Goal: Task Accomplishment & Management: Use online tool/utility

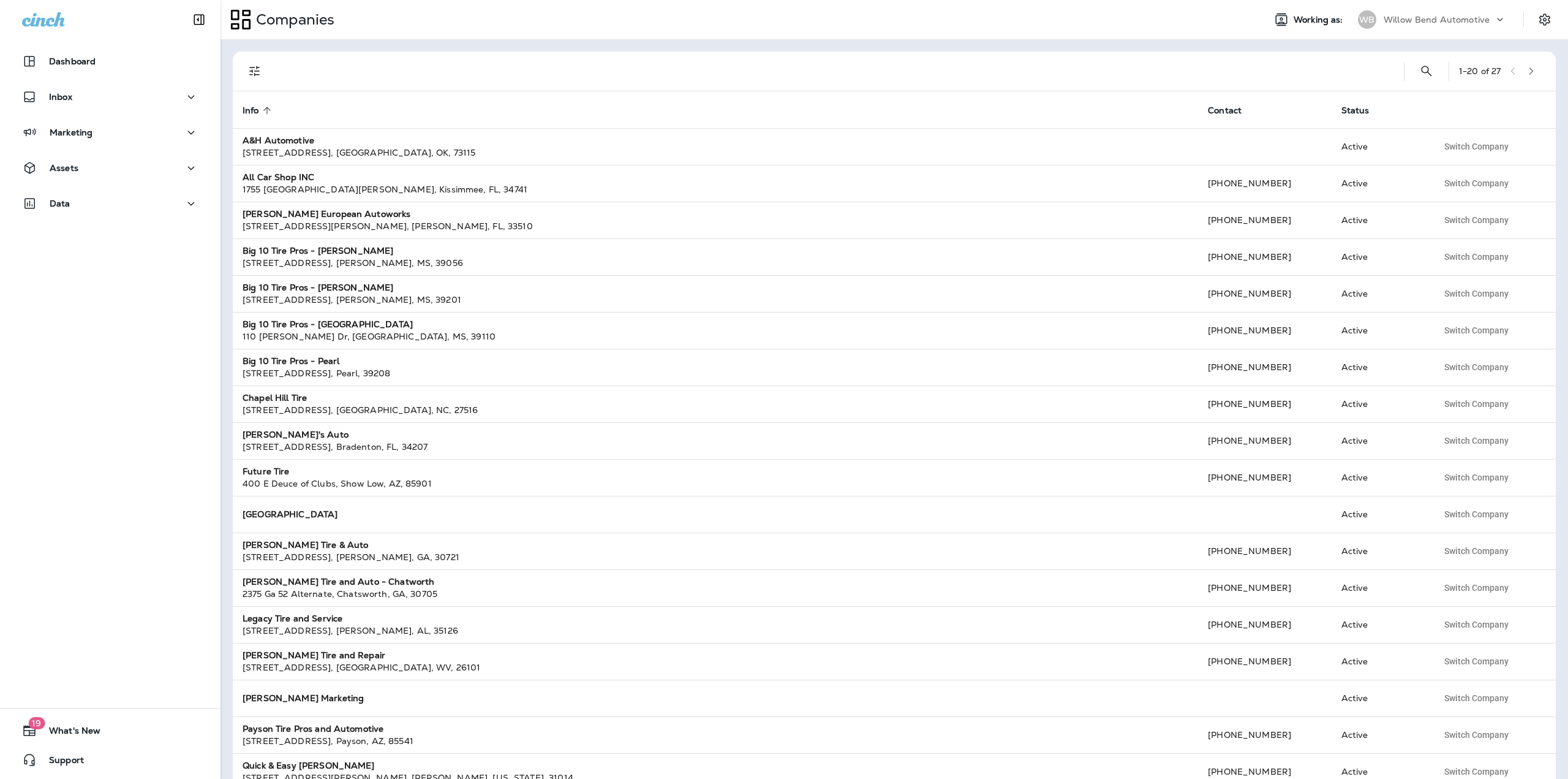
click at [1488, 21] on p "Willow Bend Automotive" at bounding box center [1437, 20] width 106 height 10
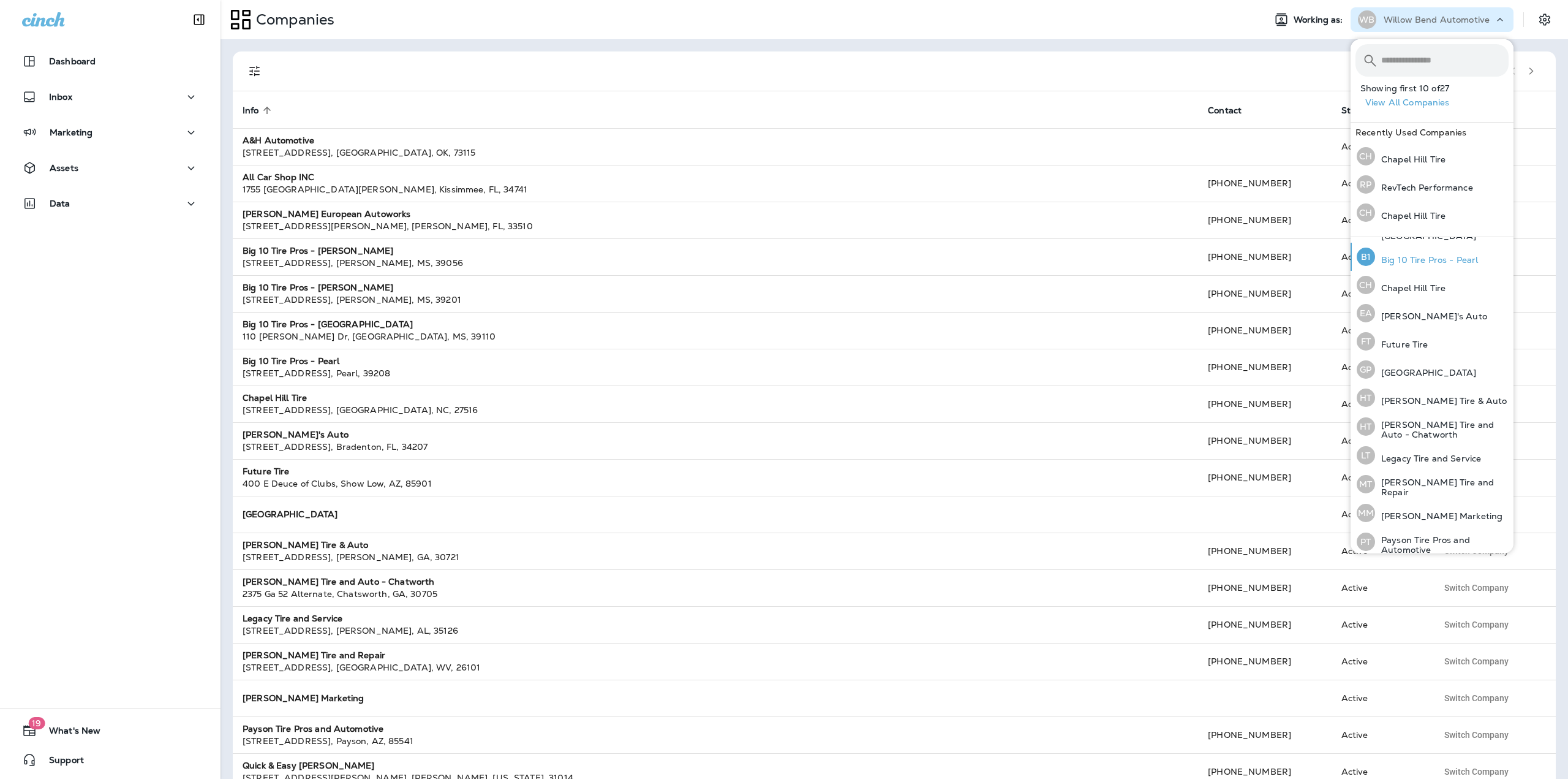
scroll to position [184, 0]
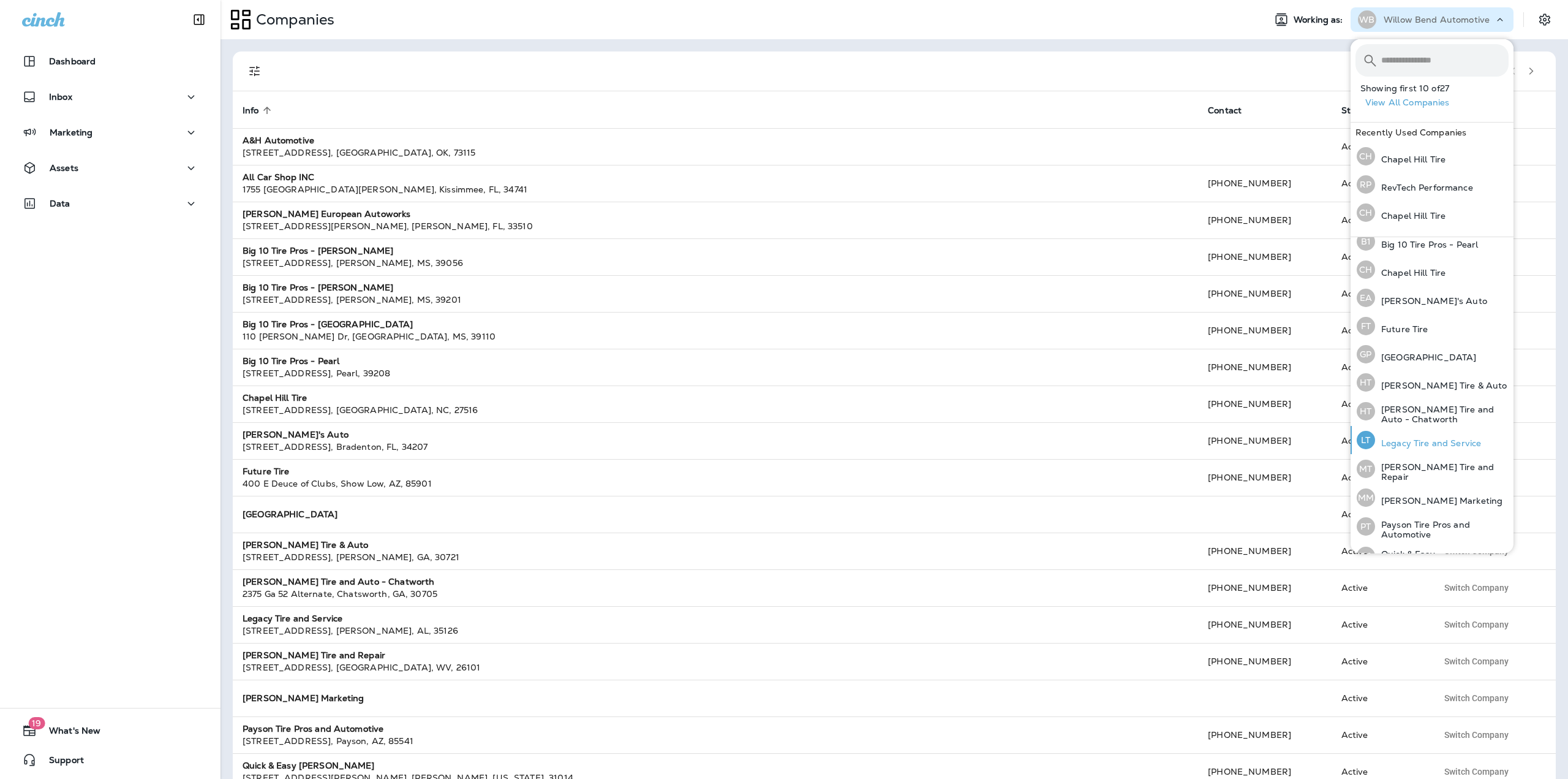
click at [1413, 438] on p "Legacy Tire and Service" at bounding box center [1427, 443] width 106 height 10
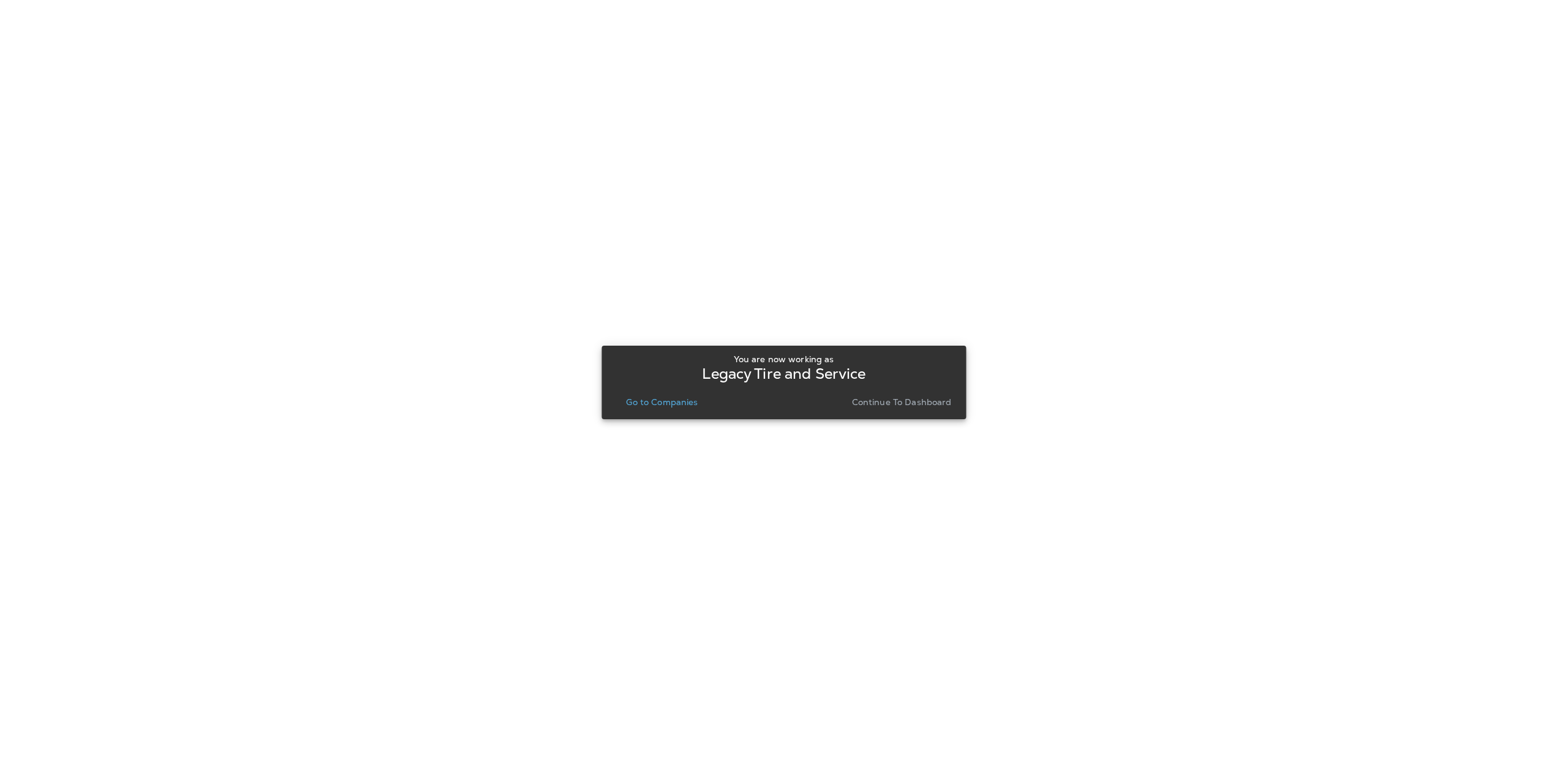
click at [682, 399] on p "Go to Companies" at bounding box center [662, 402] width 72 height 10
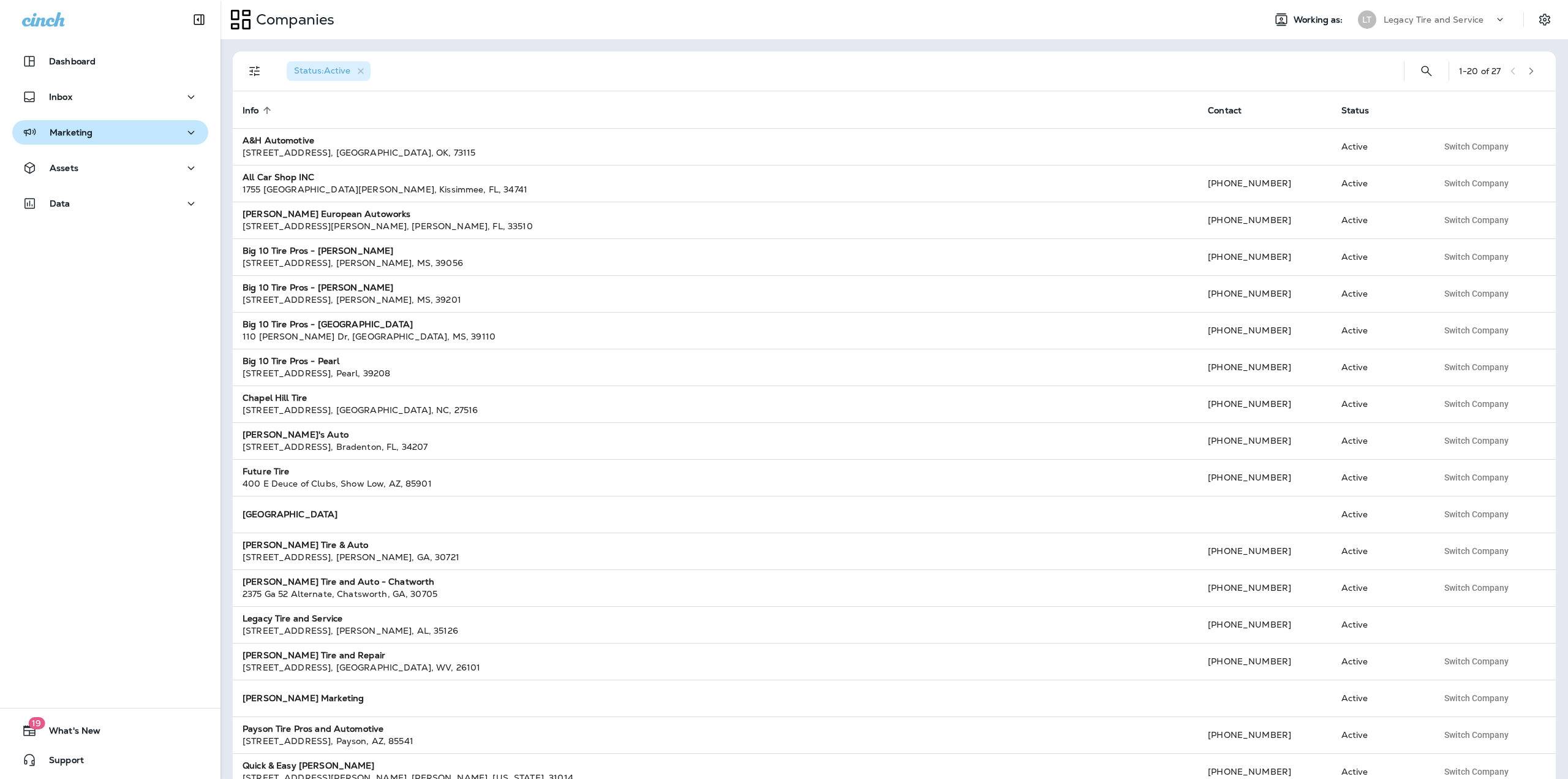
click at [116, 129] on div "Marketing" at bounding box center [110, 133] width 176 height 15
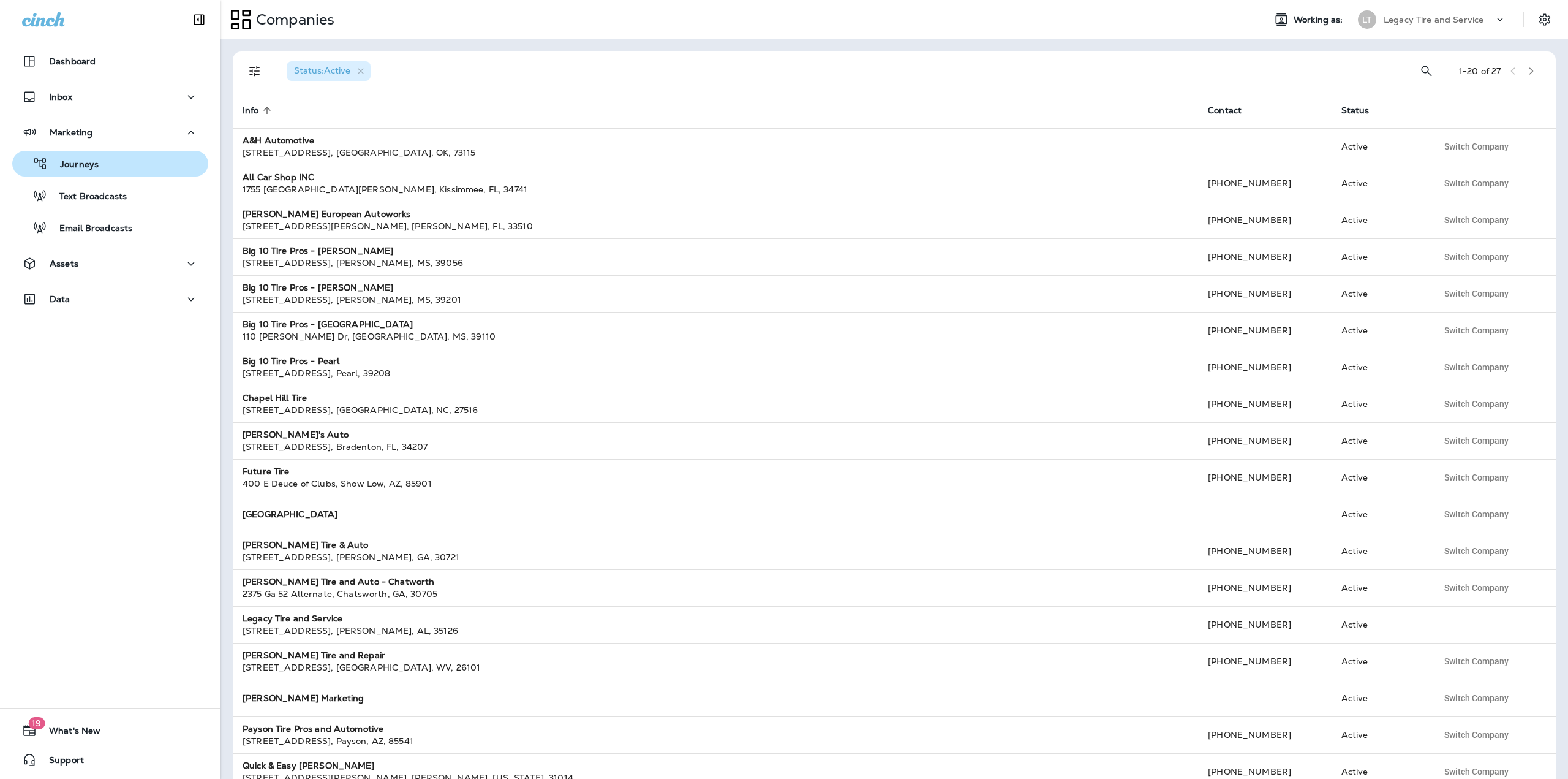
click at [77, 165] on p "Journeys" at bounding box center [73, 165] width 51 height 12
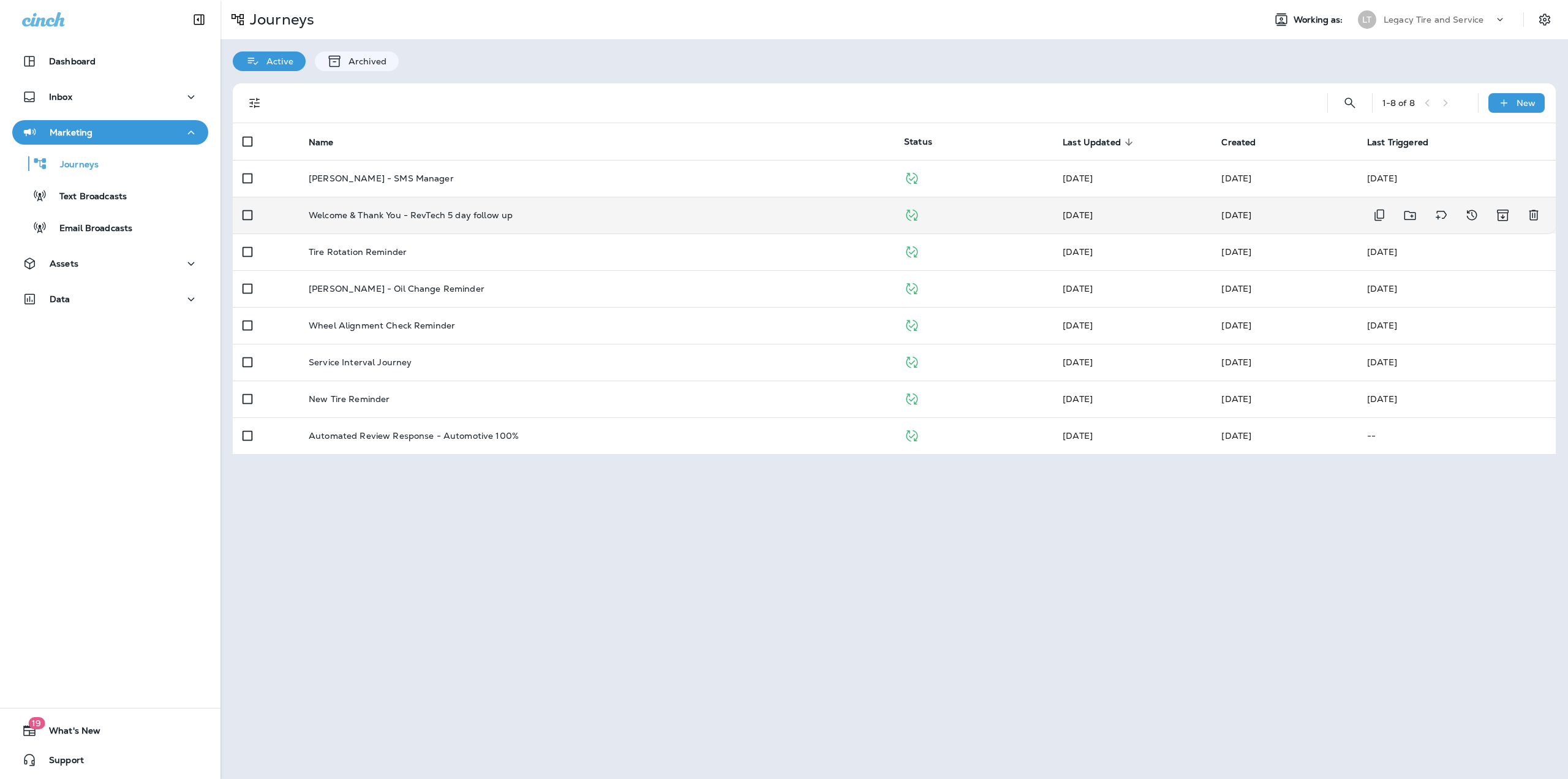
click at [369, 217] on p "Welcome & Thank You - RevTech 5 day follow up" at bounding box center [410, 215] width 204 height 10
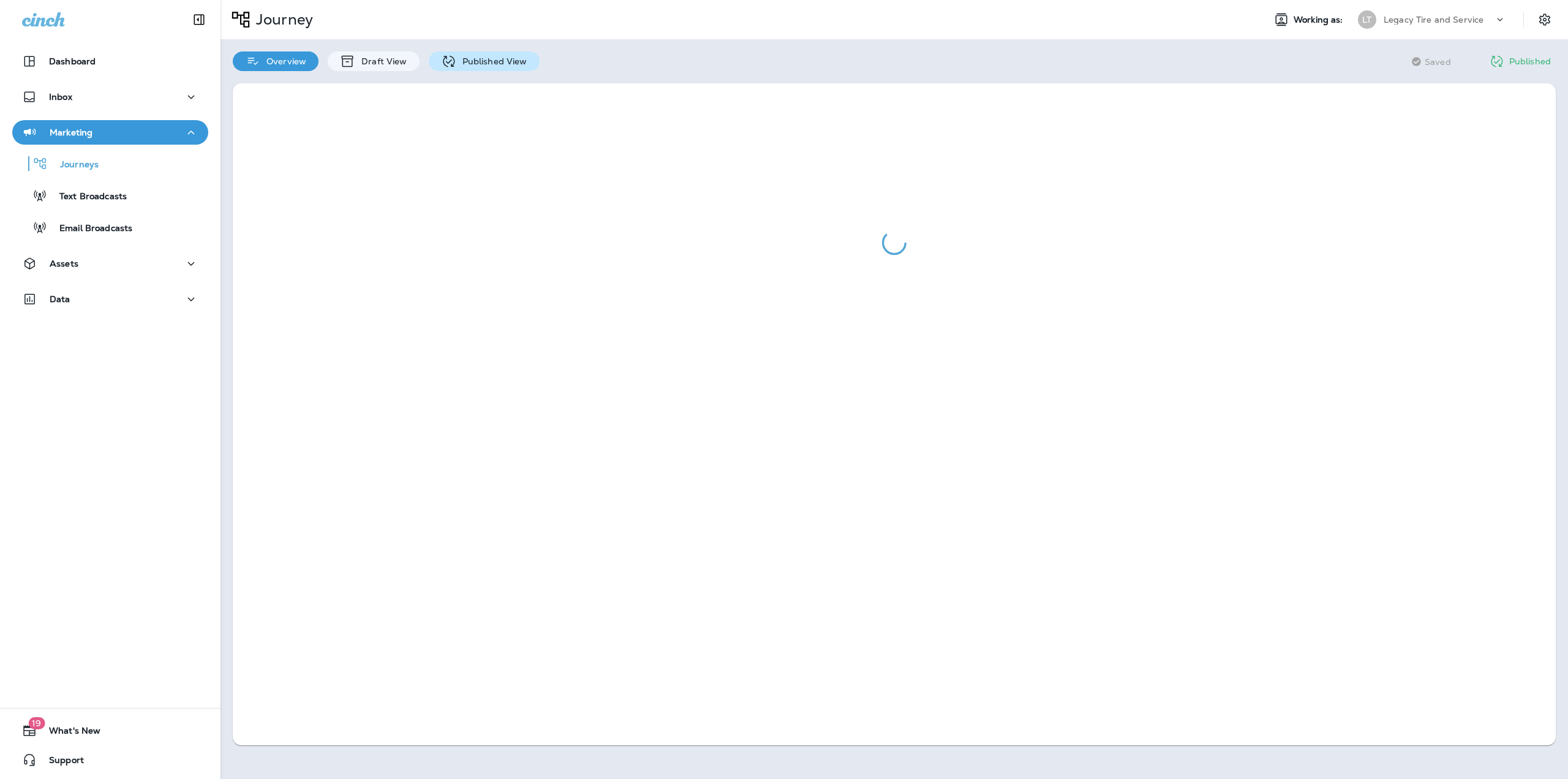
click at [465, 65] on div "Published View" at bounding box center [484, 61] width 111 height 20
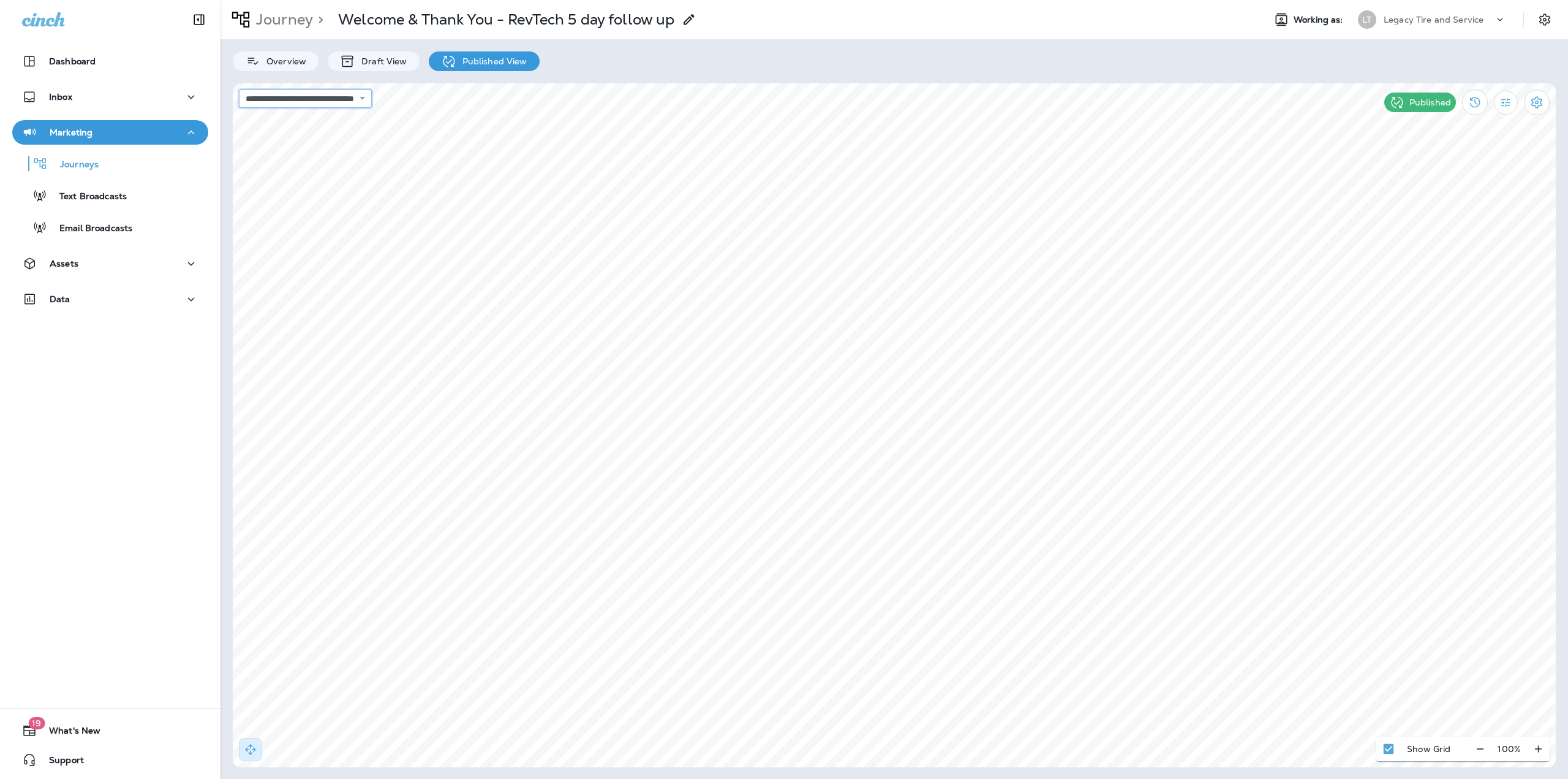
click at [366, 97] on select "**********" at bounding box center [305, 98] width 133 height 18
click at [314, 25] on p ">" at bounding box center [318, 20] width 11 height 18
click at [307, 24] on p "Journey" at bounding box center [282, 20] width 62 height 18
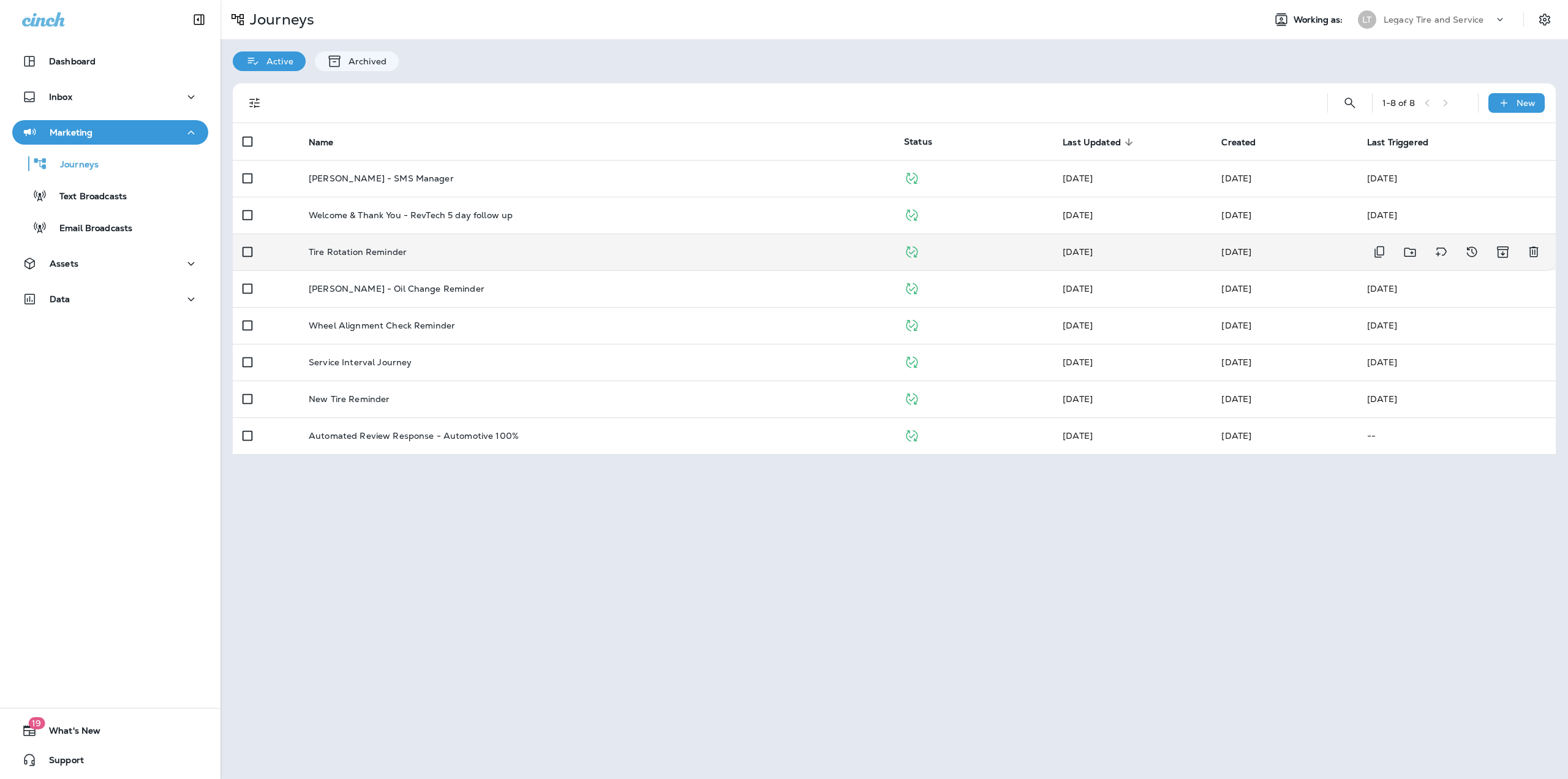
click at [342, 247] on p "Tire Rotation Reminder" at bounding box center [357, 252] width 98 height 10
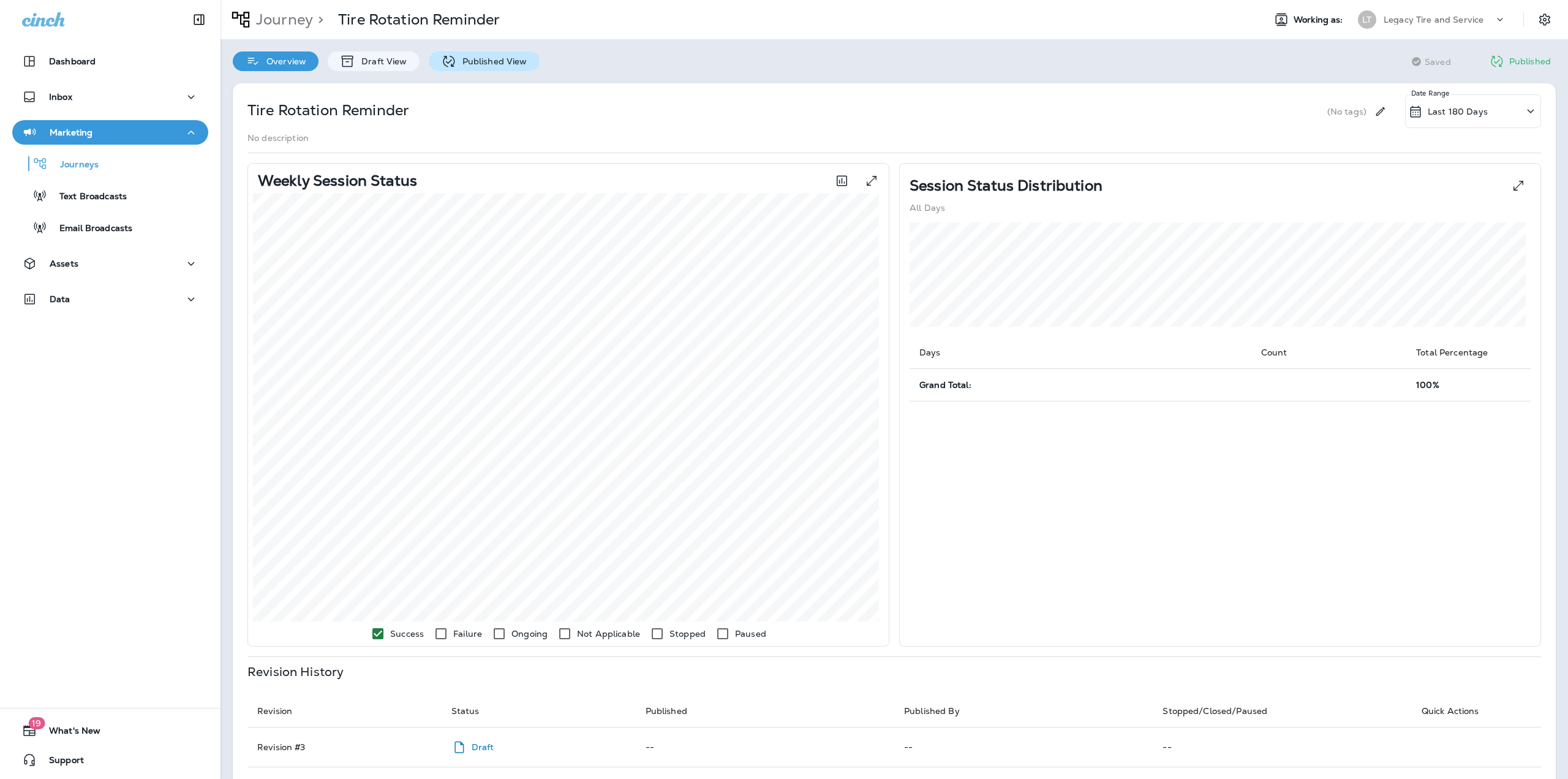
click at [479, 59] on p "Published View" at bounding box center [491, 61] width 71 height 10
